Goal: Task Accomplishment & Management: Manage account settings

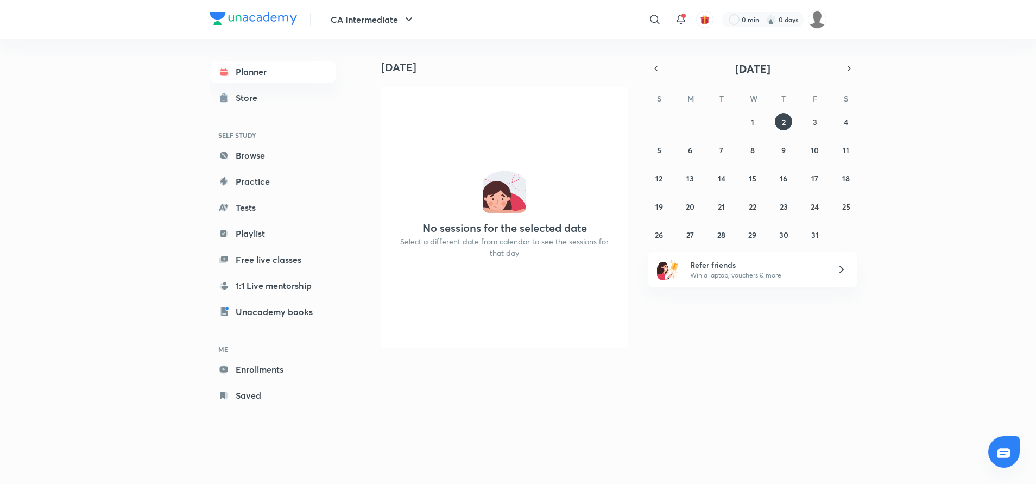
click at [1014, 457] on div at bounding box center [1003, 451] width 31 height 31
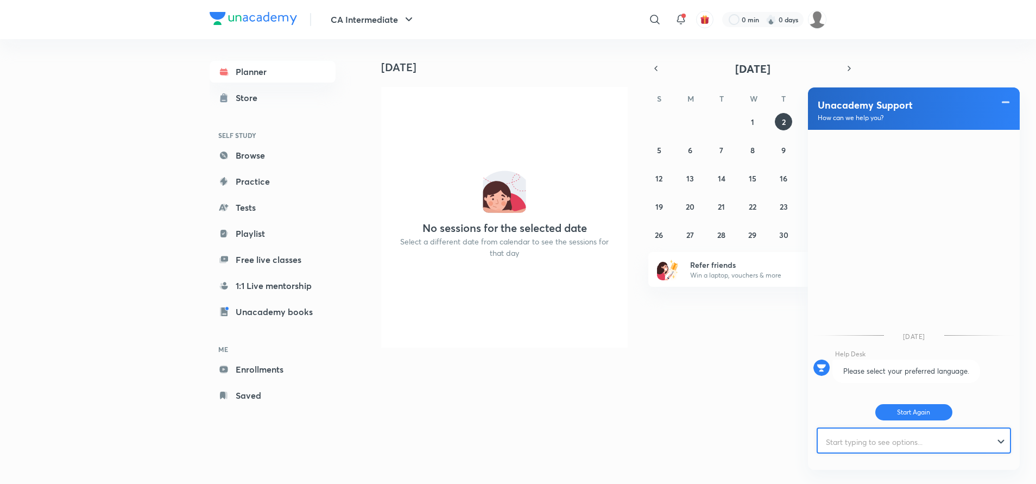
click at [889, 446] on input "text" at bounding box center [909, 441] width 182 height 27
type input "i want to join for unaccademy intermediate [DATE] plan"
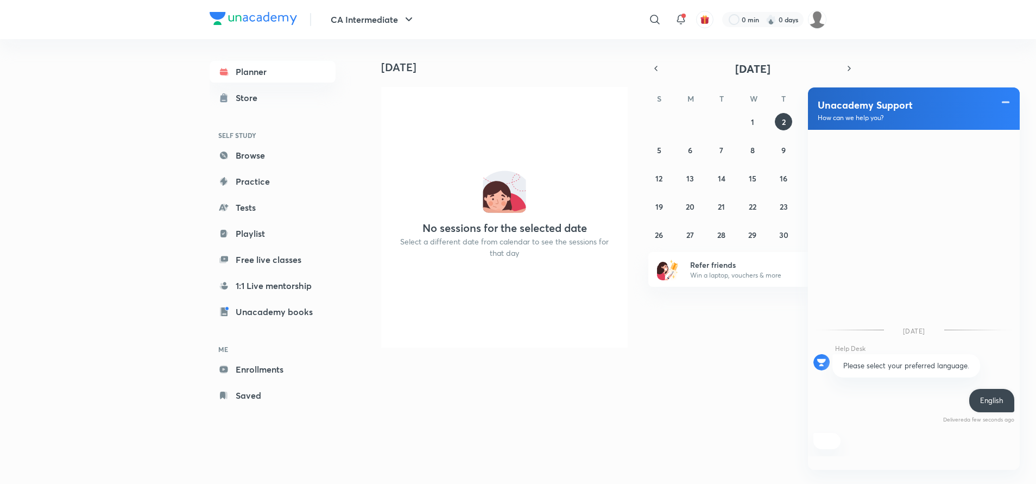
scroll to position [16, 0]
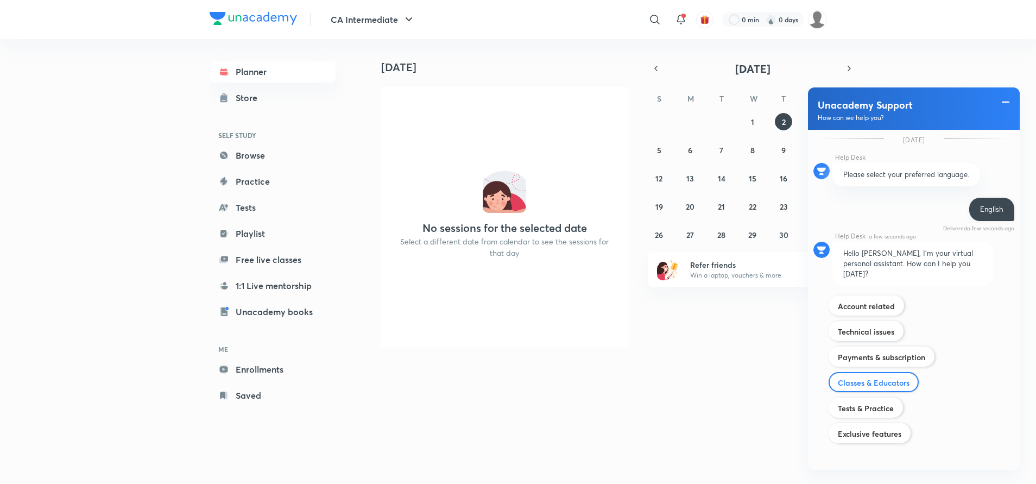
click at [890, 372] on div "Classes & Educators" at bounding box center [874, 382] width 90 height 20
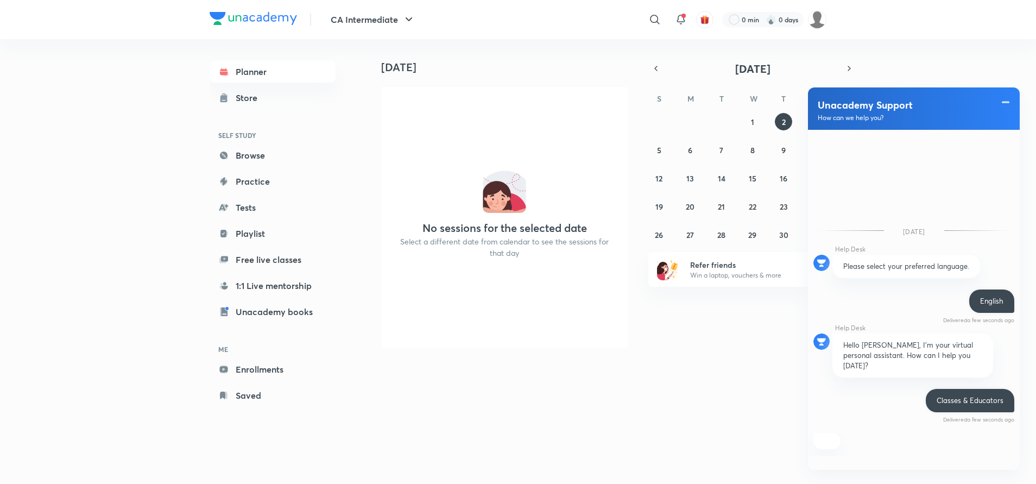
scroll to position [257, 0]
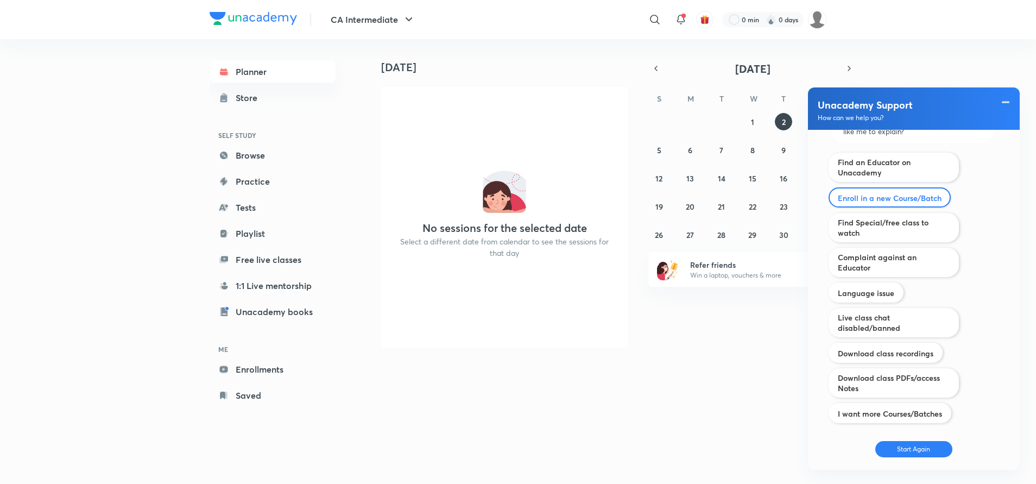
click at [929, 195] on div "Enroll in a new Course/Batch" at bounding box center [890, 197] width 122 height 20
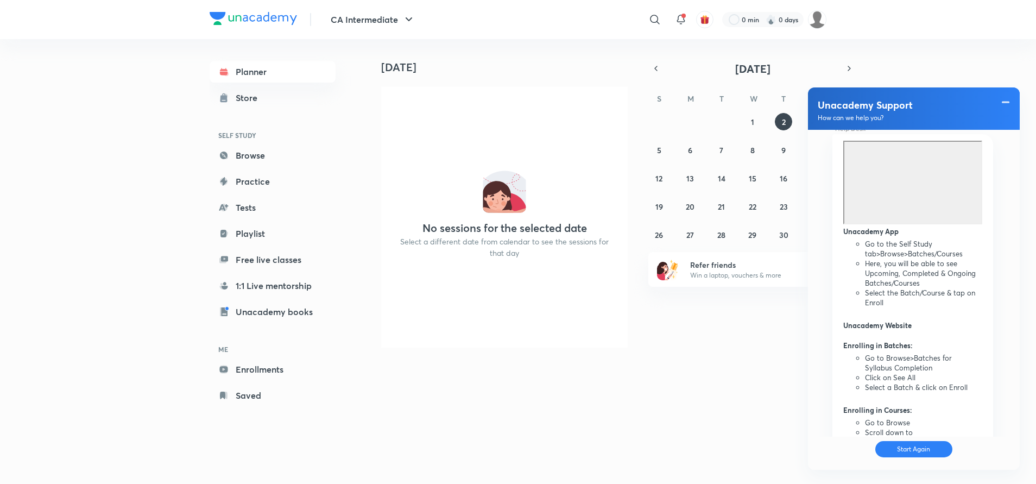
scroll to position [525, 0]
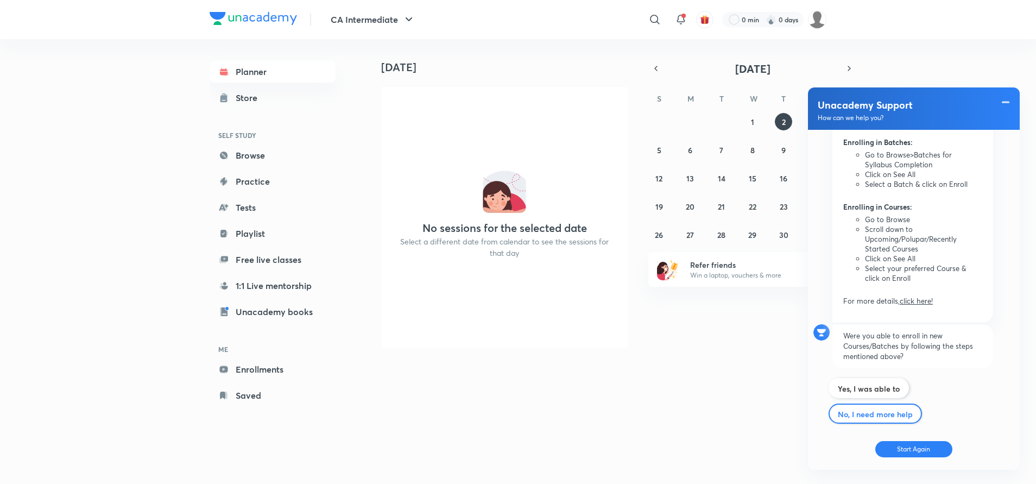
click at [881, 403] on div "No, I need more help" at bounding box center [875, 413] width 93 height 20
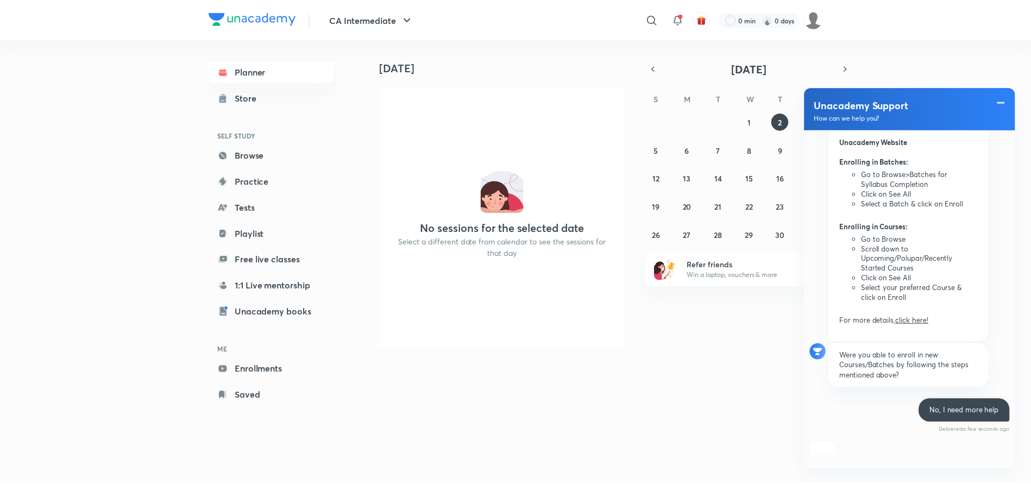
scroll to position [600, 0]
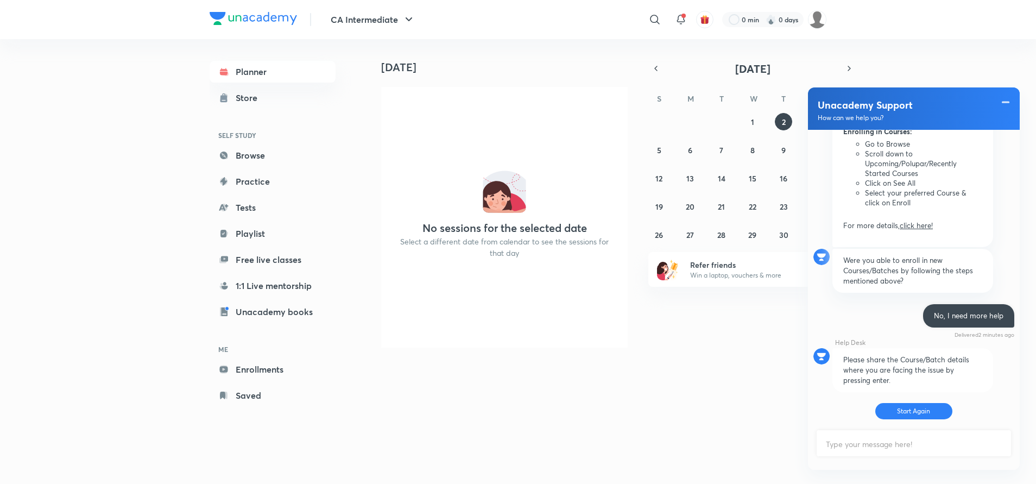
click at [691, 355] on div "[DATE] No sessions for the selected date Select a different date from calendar …" at bounding box center [700, 197] width 668 height 317
click at [777, 421] on div "[DATE] [DATE] No sessions for the selected date Select a different date from ca…" at bounding box center [596, 250] width 460 height 423
click at [855, 66] on button "button" at bounding box center [849, 68] width 15 height 15
click at [405, 11] on button "CA Intermediate" at bounding box center [373, 20] width 98 height 22
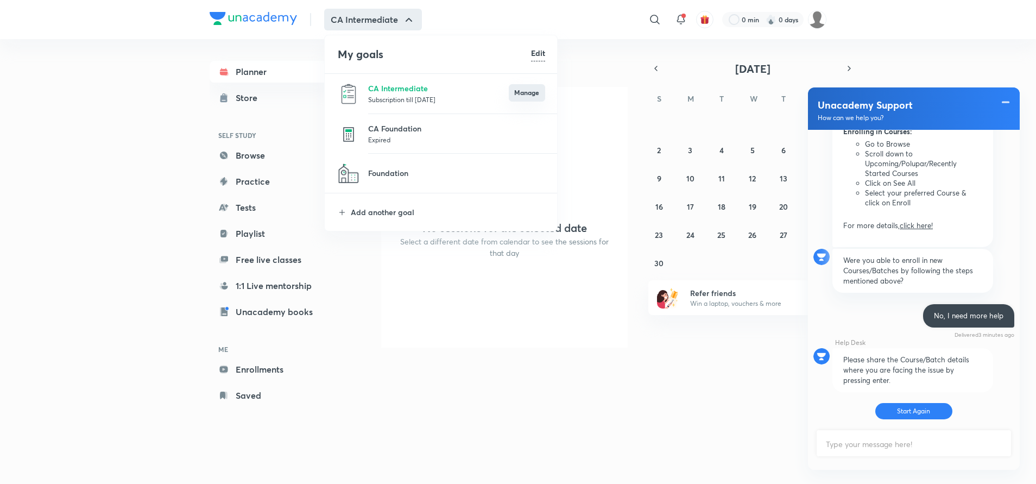
click at [533, 91] on button "Manage" at bounding box center [527, 92] width 36 height 17
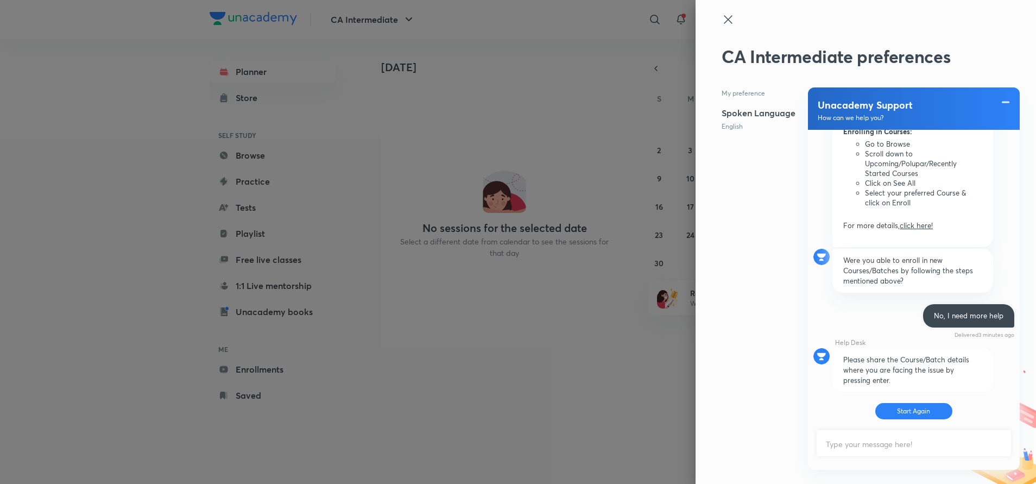
click at [729, 17] on icon at bounding box center [728, 19] width 13 height 13
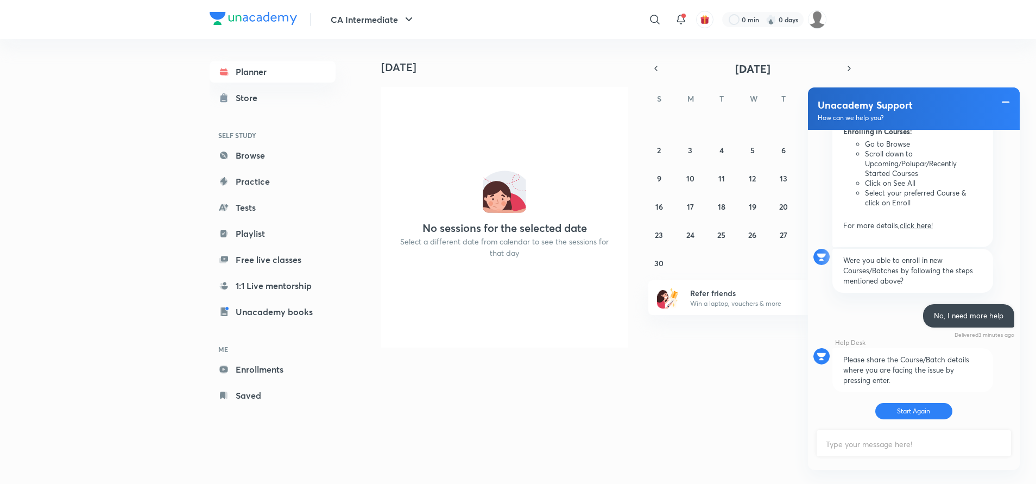
click at [1009, 93] on div "Unacademy Support How can we help you?" at bounding box center [914, 108] width 212 height 42
click at [1008, 105] on span at bounding box center [1005, 102] width 11 height 13
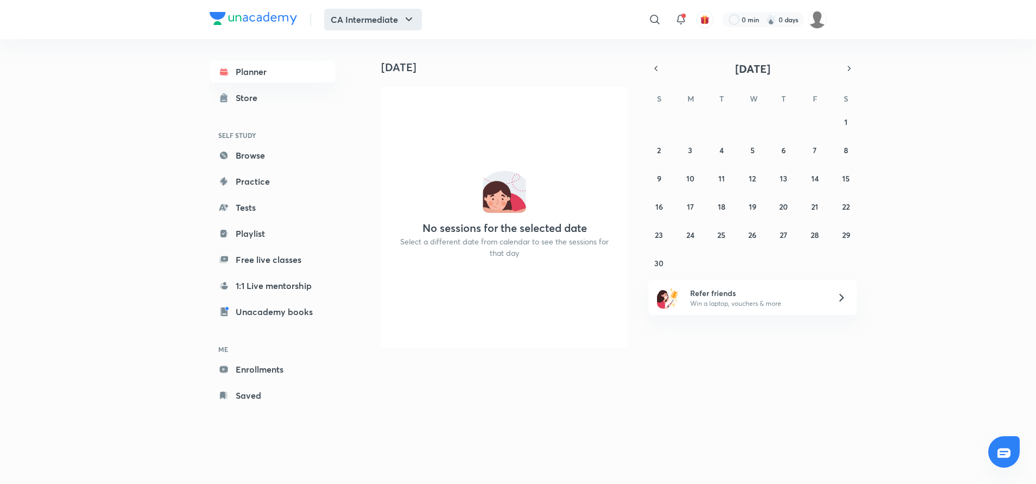
click at [355, 19] on button "CA Intermediate" at bounding box center [373, 20] width 98 height 22
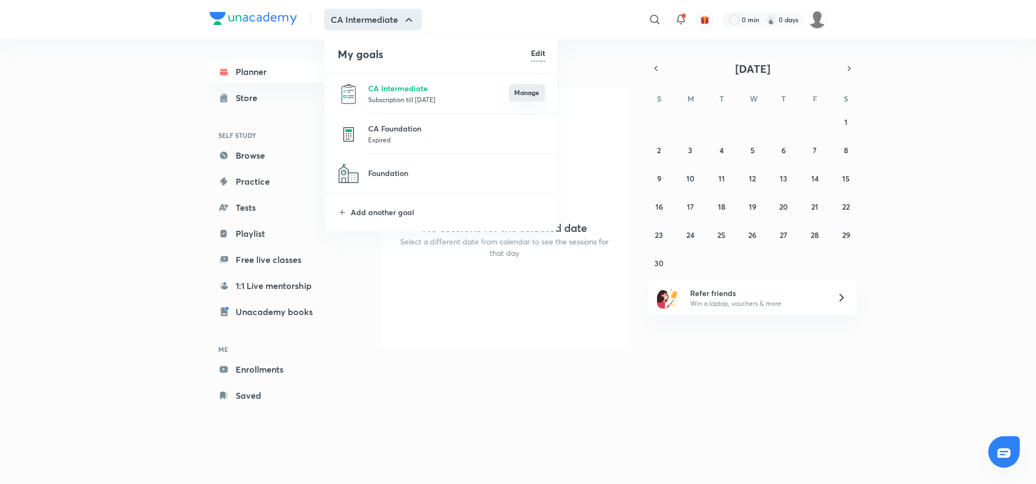
click at [525, 92] on button "Manage" at bounding box center [527, 92] width 36 height 17
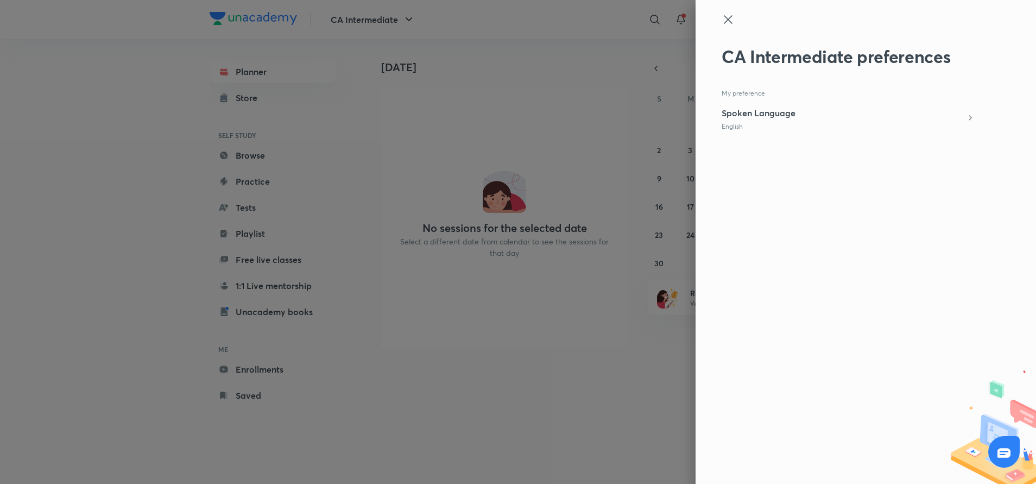
click at [740, 115] on h5 "Spoken Language" at bounding box center [759, 112] width 74 height 13
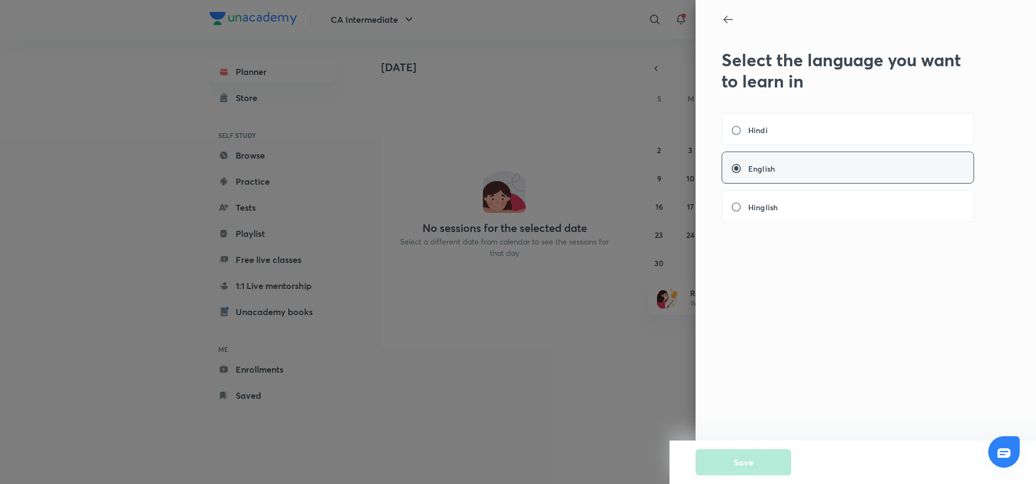
click at [803, 164] on div "English" at bounding box center [848, 167] width 252 height 32
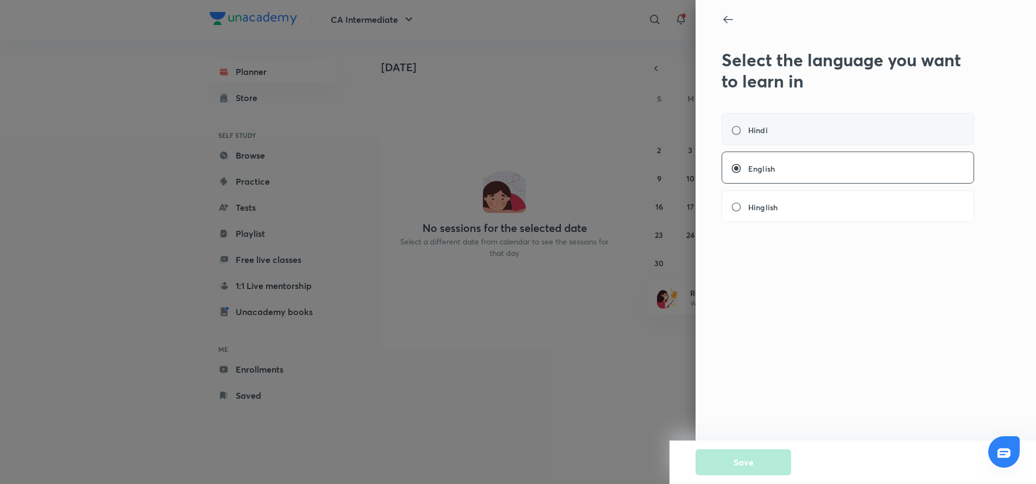
click at [810, 123] on div "Hindi" at bounding box center [848, 129] width 252 height 32
radio input "true"
radio input "false"
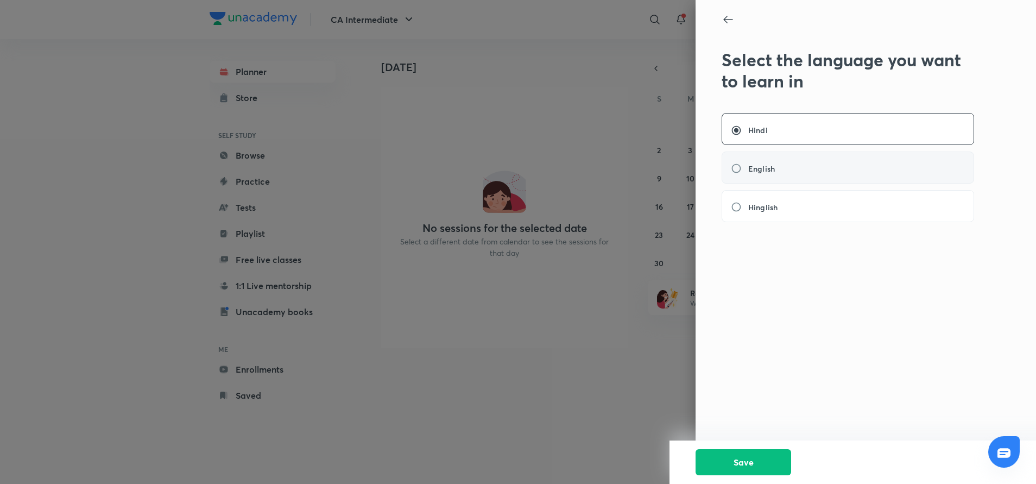
click at [793, 178] on div "English" at bounding box center [848, 167] width 252 height 32
radio input "false"
click at [805, 163] on div "English" at bounding box center [848, 167] width 252 height 32
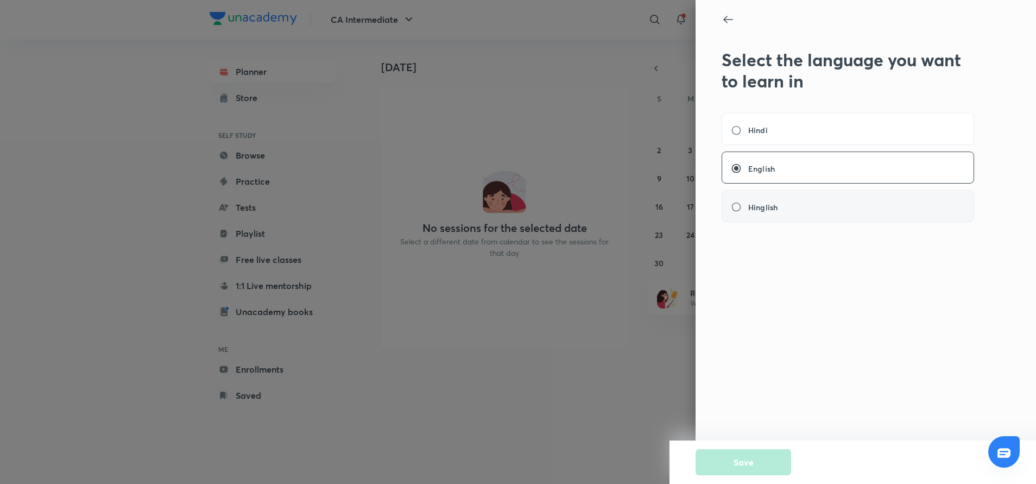
click at [792, 218] on div "Hinglish" at bounding box center [848, 206] width 252 height 32
radio input "false"
radio input "true"
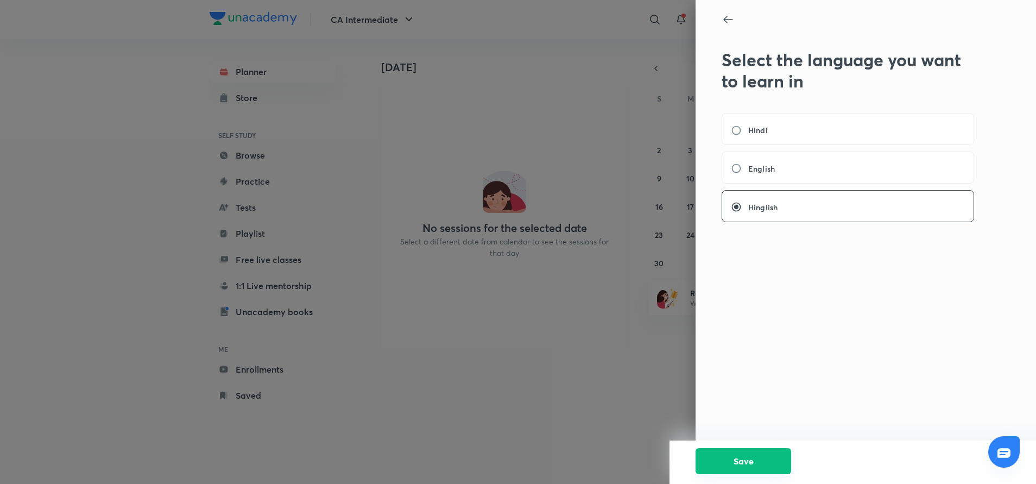
click at [764, 473] on button "Save" at bounding box center [744, 461] width 96 height 26
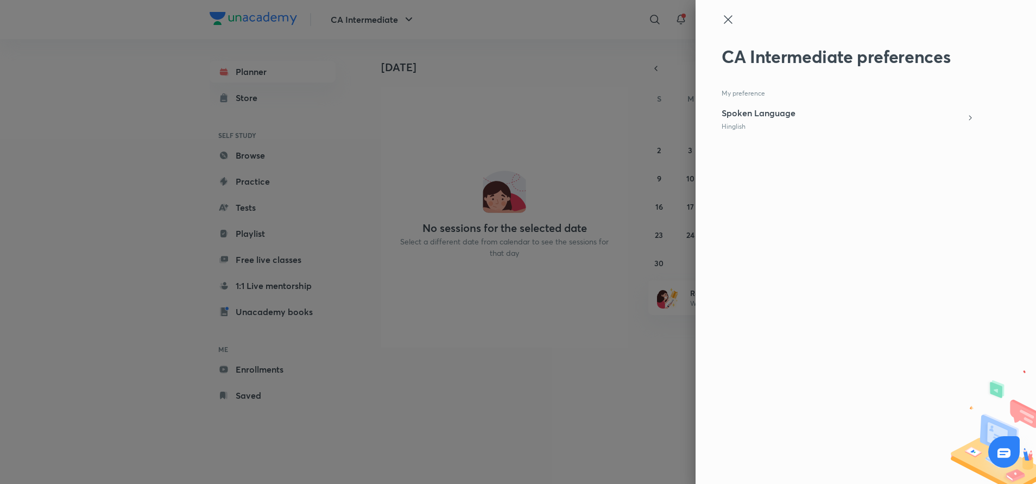
click at [766, 127] on p "Hinglish" at bounding box center [759, 127] width 74 height 10
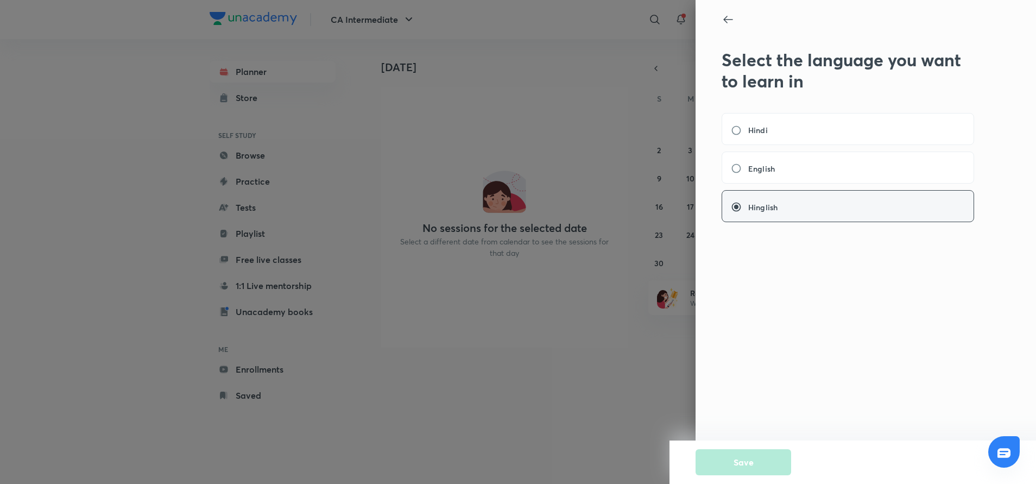
click at [786, 204] on div "Hinglish" at bounding box center [848, 206] width 252 height 32
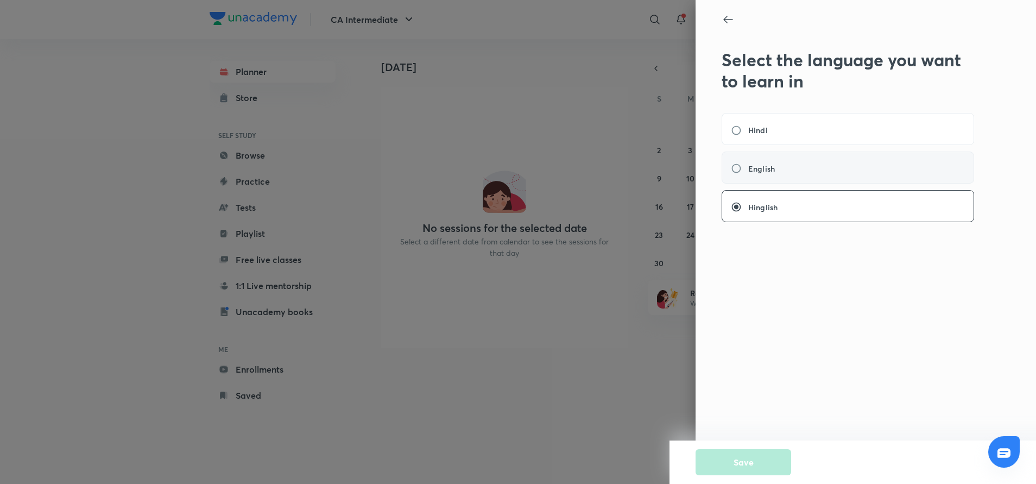
click at [811, 162] on div "English" at bounding box center [848, 167] width 252 height 32
radio input "true"
radio input "false"
click at [747, 473] on button "Save" at bounding box center [744, 461] width 96 height 26
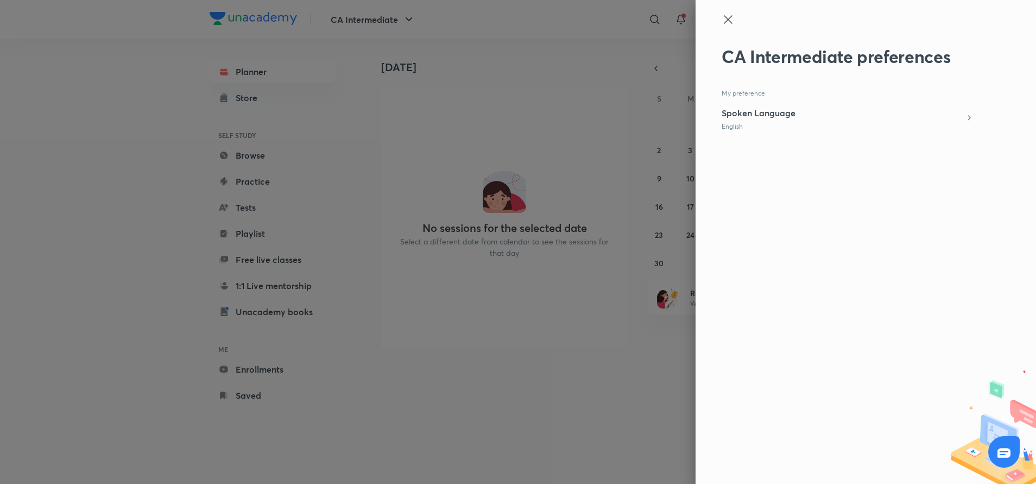
click at [728, 21] on icon at bounding box center [728, 19] width 13 height 13
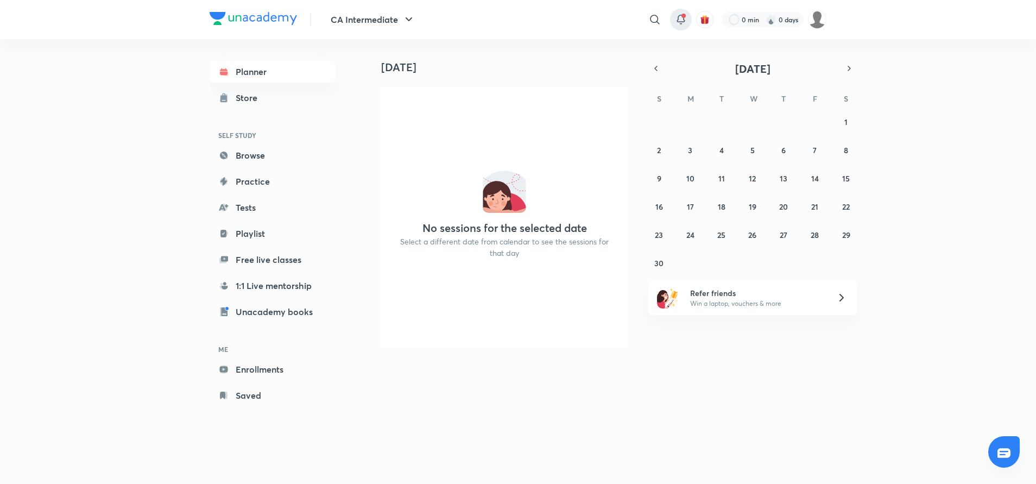
click at [680, 23] on icon at bounding box center [680, 19] width 13 height 13
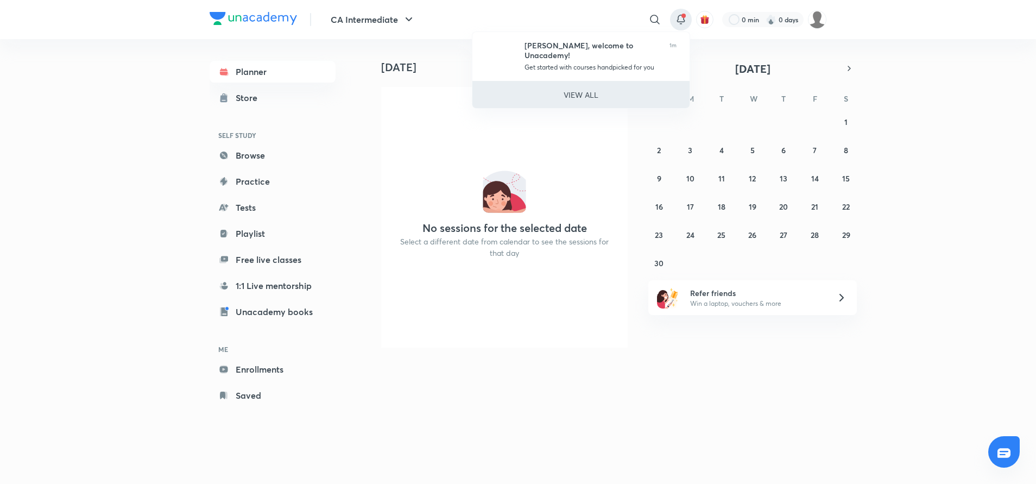
click at [626, 84] on li "VIEW ALL" at bounding box center [580, 94] width 217 height 27
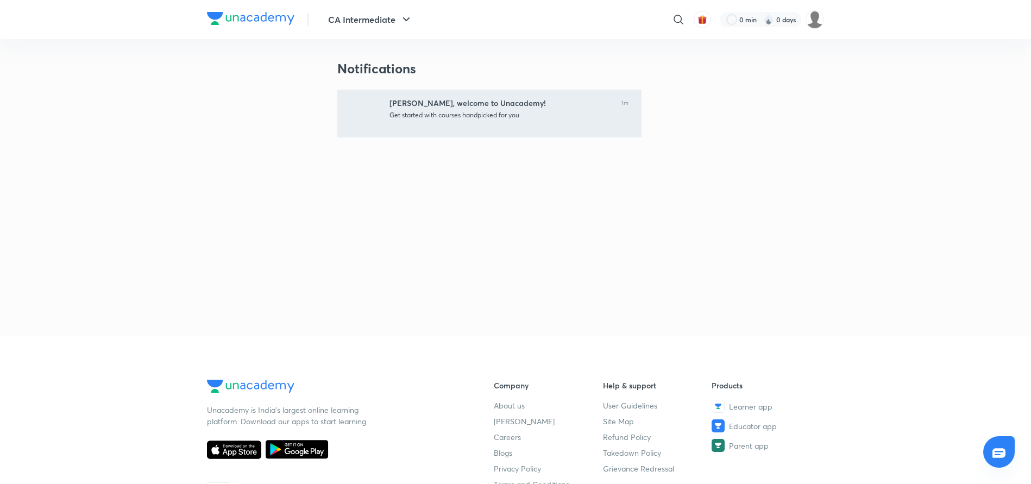
click at [519, 135] on div "[PERSON_NAME], welcome to Unacademy! Get started with courses handpicked for yo…" at bounding box center [489, 114] width 304 height 48
click at [619, 112] on div "[PERSON_NAME], welcome to Unacademy! Get started with courses handpicked for yo…" at bounding box center [489, 114] width 304 height 48
